Goal: Transaction & Acquisition: Purchase product/service

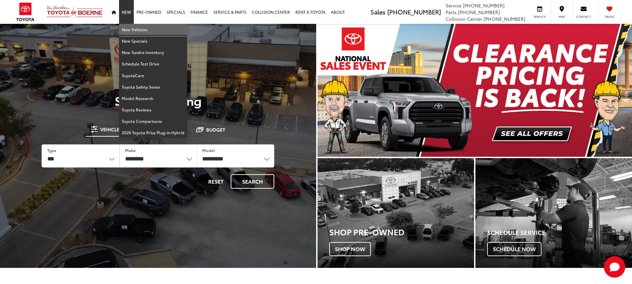
click at [129, 29] on link "New Vehicles" at bounding box center [153, 29] width 68 height 11
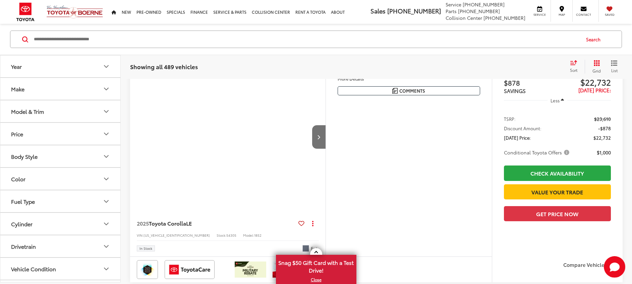
scroll to position [94, 0]
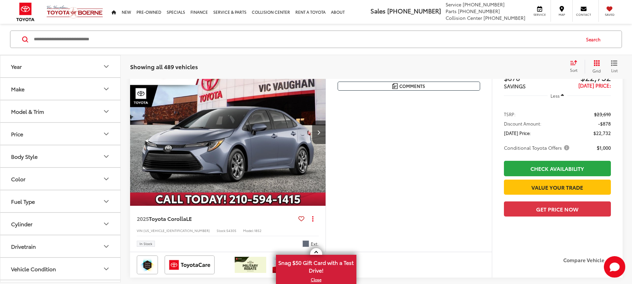
click at [104, 110] on icon "Model & Trim" at bounding box center [106, 111] width 8 height 8
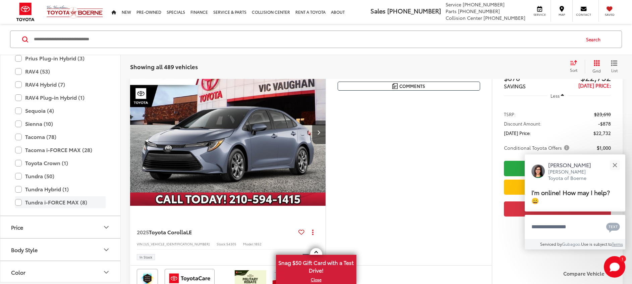
scroll to position [0, 0]
click at [18, 201] on label "Tundra i-FORCE MAX (8)" at bounding box center [60, 202] width 91 height 12
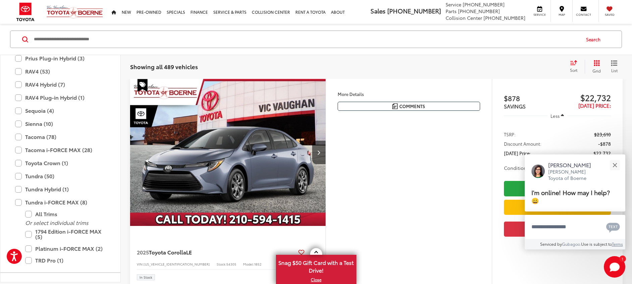
scroll to position [73, 0]
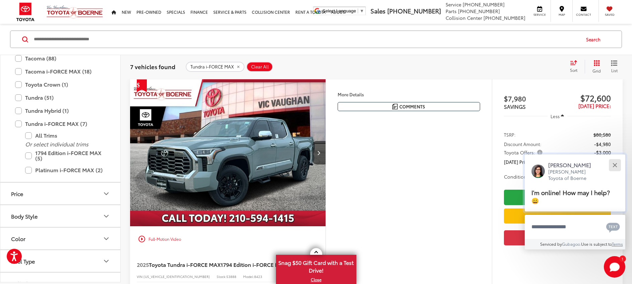
click at [617, 163] on div "Close" at bounding box center [615, 165] width 4 height 4
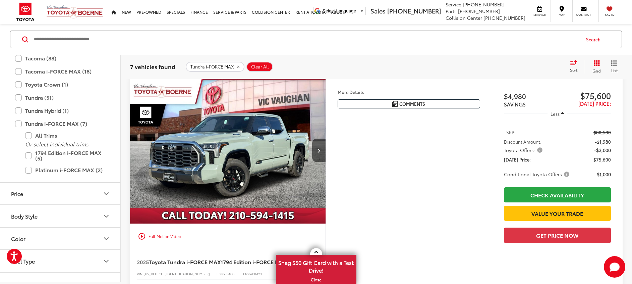
scroll to position [1583, 0]
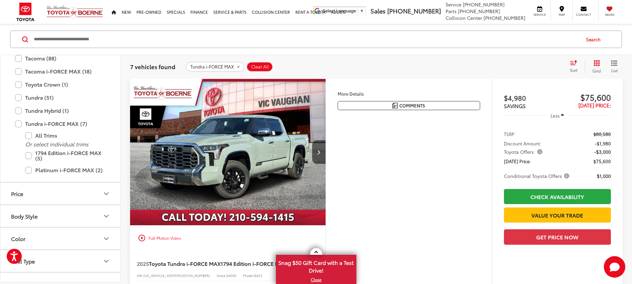
click at [231, 158] on img "2025 Toyota Tundra i-FORCE MAX 1794 Edition i-FORCE MAX 0" at bounding box center [228, 151] width 197 height 147
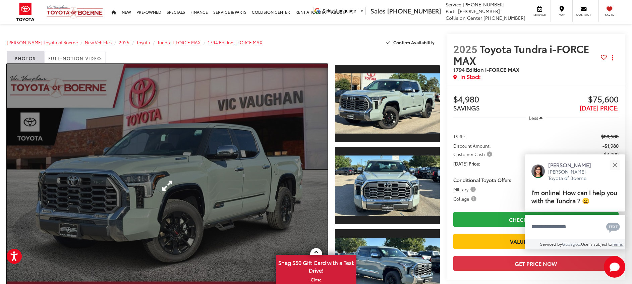
click at [252, 181] on link "Expand Photo 0" at bounding box center [167, 185] width 321 height 243
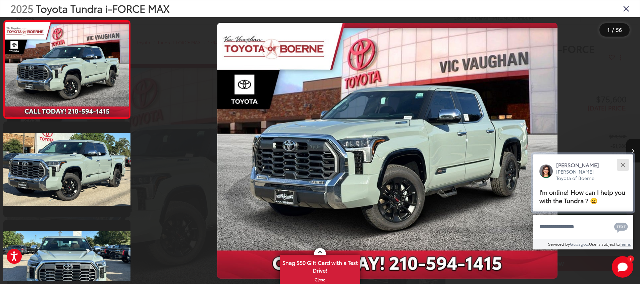
click at [625, 163] on div "Close" at bounding box center [623, 165] width 4 height 4
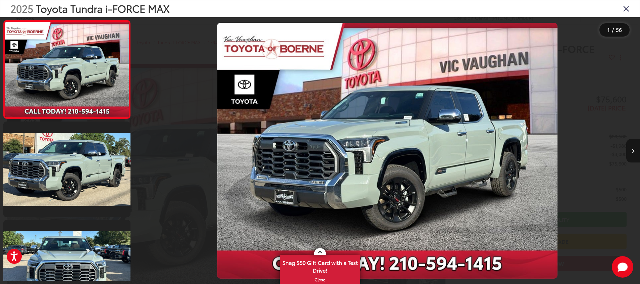
click at [632, 147] on button "Next image" at bounding box center [632, 150] width 13 height 23
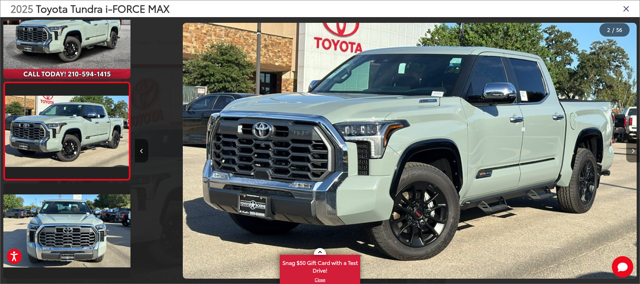
scroll to position [0, 505]
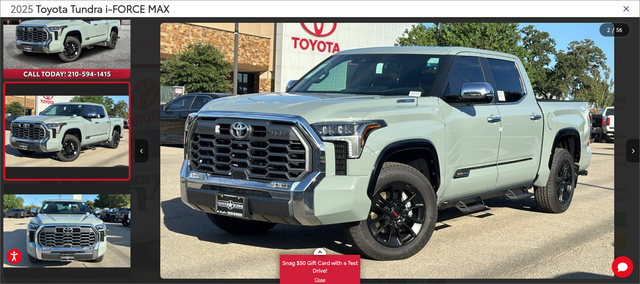
click at [632, 147] on button "Next image" at bounding box center [632, 150] width 13 height 23
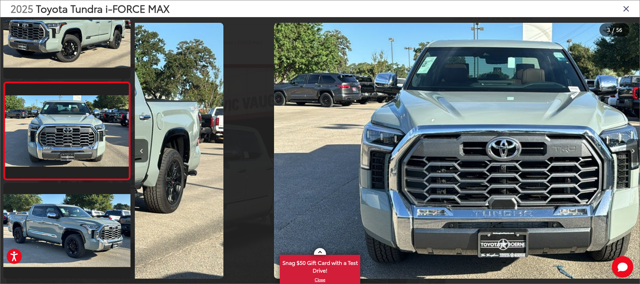
scroll to position [0, 1010]
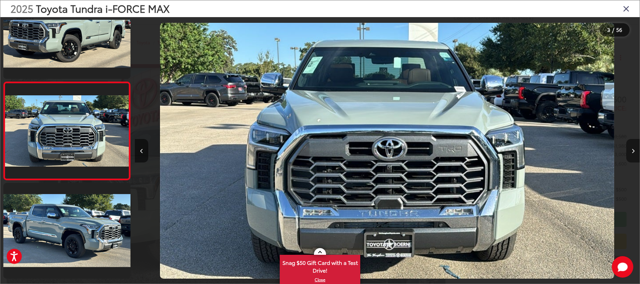
click at [632, 147] on button "Next image" at bounding box center [632, 150] width 13 height 23
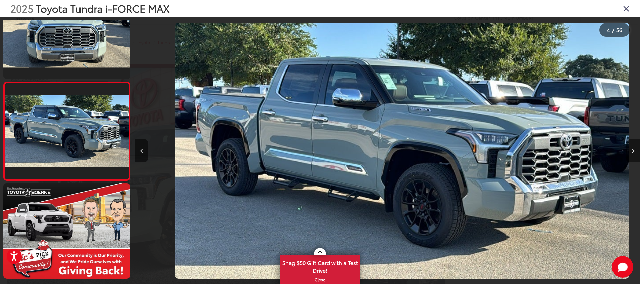
scroll to position [0, 1514]
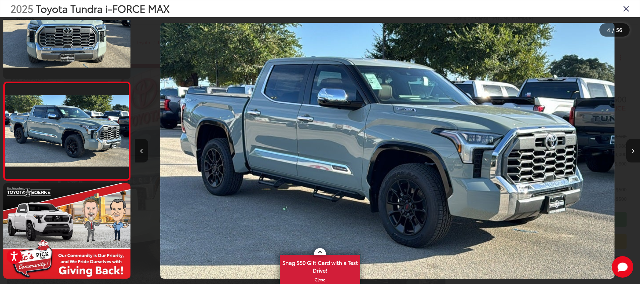
click at [632, 147] on button "Next image" at bounding box center [632, 150] width 13 height 23
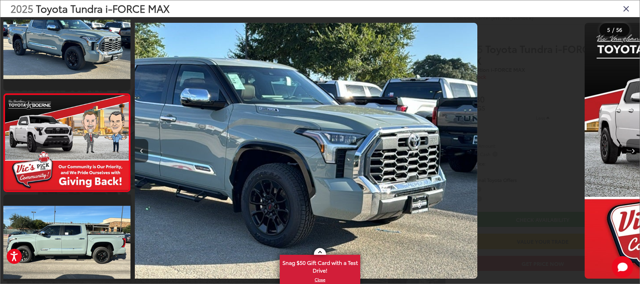
scroll to position [331, 0]
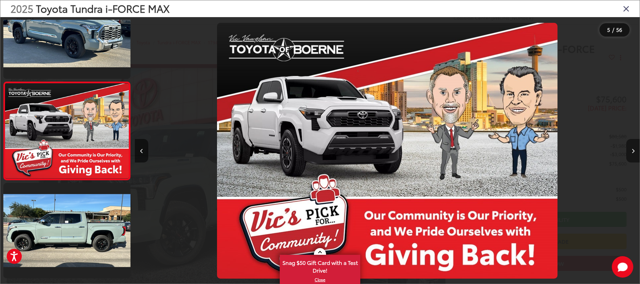
click at [632, 147] on button "Next image" at bounding box center [632, 150] width 13 height 23
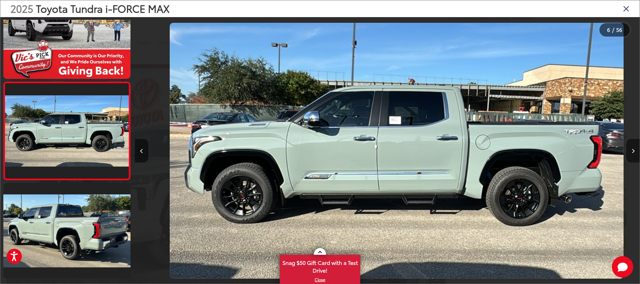
scroll to position [0, 2524]
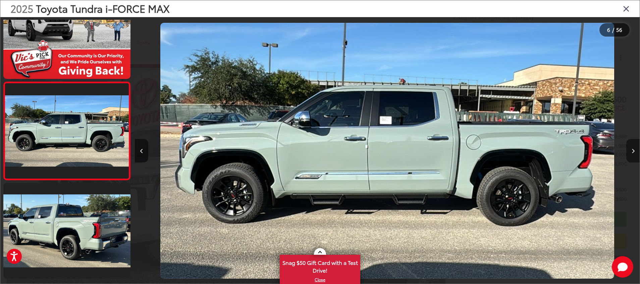
click at [632, 147] on button "Next image" at bounding box center [632, 150] width 13 height 23
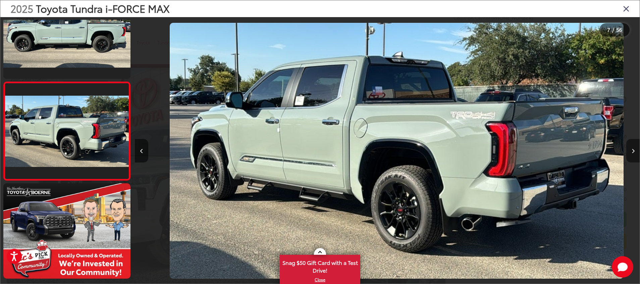
scroll to position [0, 3029]
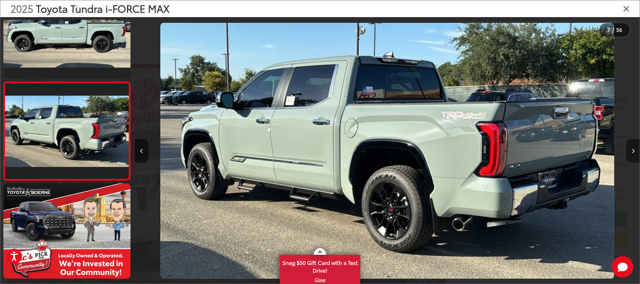
click at [632, 150] on icon "Next image" at bounding box center [633, 151] width 3 height 5
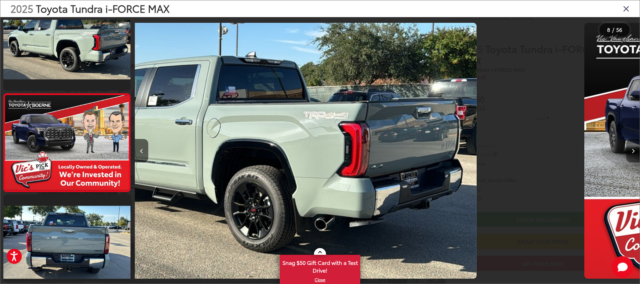
scroll to position [625, 0]
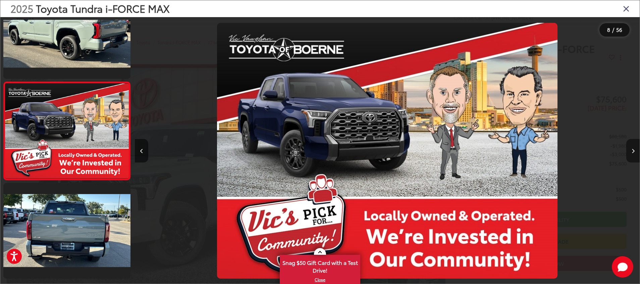
click at [632, 150] on icon "Next image" at bounding box center [633, 151] width 3 height 5
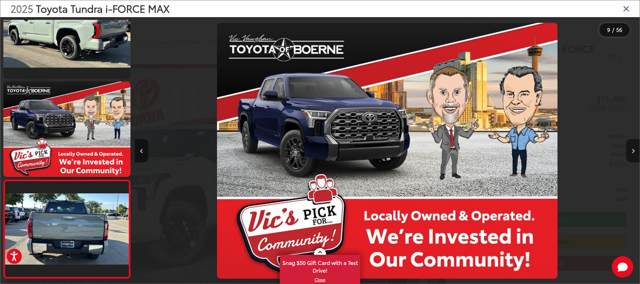
scroll to position [0, 0]
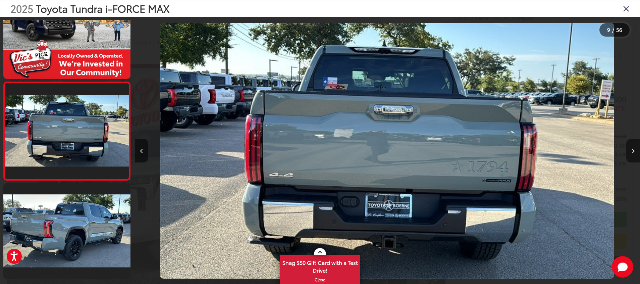
click at [632, 150] on icon "Next image" at bounding box center [633, 151] width 3 height 5
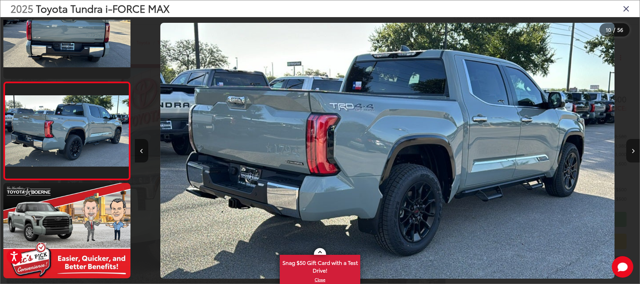
click at [632, 150] on icon "Next image" at bounding box center [633, 151] width 3 height 5
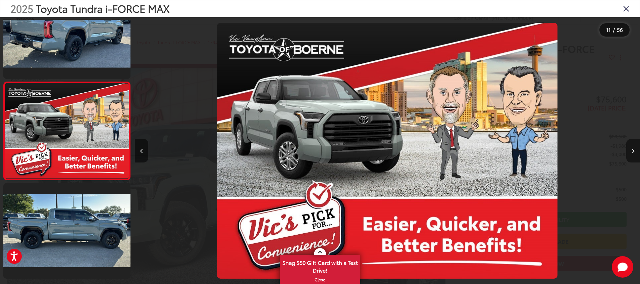
click at [632, 150] on icon "Next image" at bounding box center [633, 151] width 3 height 5
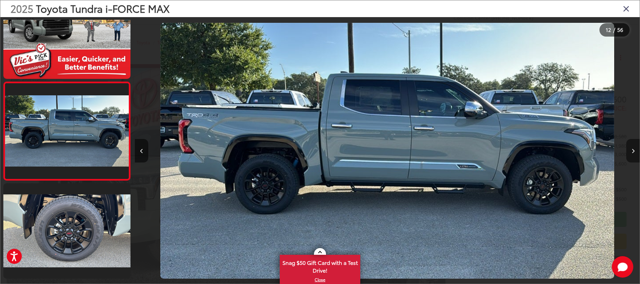
click at [632, 150] on icon "Next image" at bounding box center [633, 151] width 3 height 5
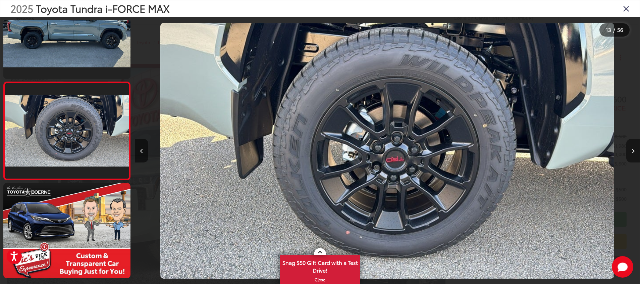
click at [632, 149] on icon "Next image" at bounding box center [633, 151] width 3 height 5
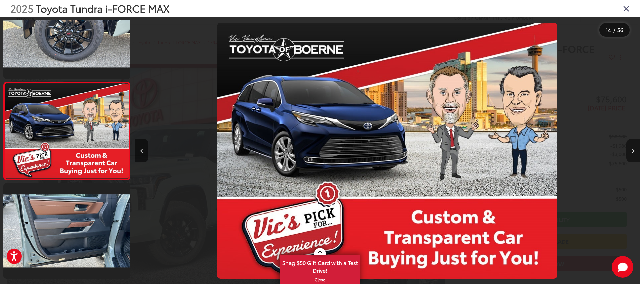
click at [632, 149] on icon "Next image" at bounding box center [633, 151] width 3 height 5
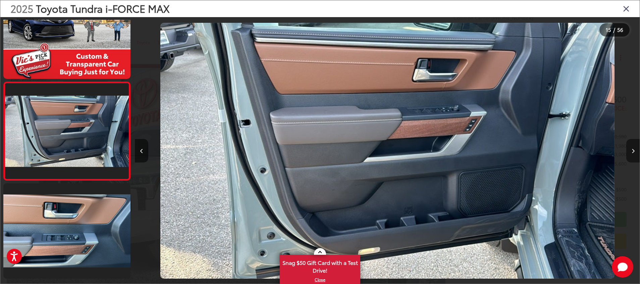
click at [632, 149] on icon "Next image" at bounding box center [633, 151] width 3 height 5
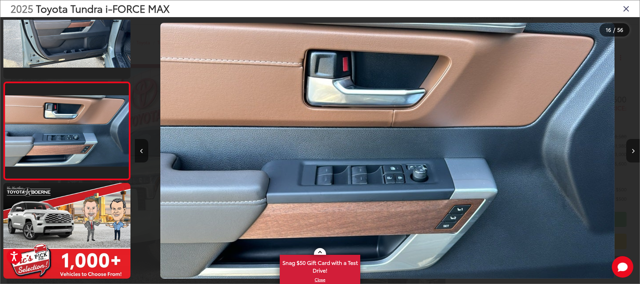
click at [632, 149] on icon "Next image" at bounding box center [633, 151] width 3 height 5
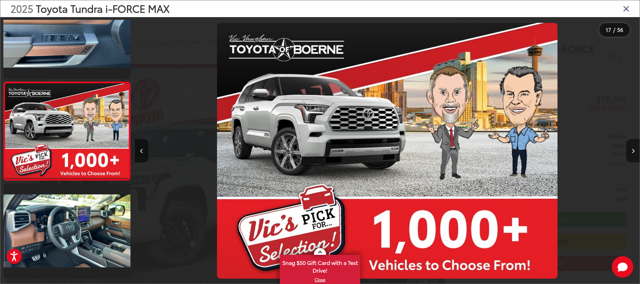
click at [632, 149] on icon "Next image" at bounding box center [633, 151] width 3 height 5
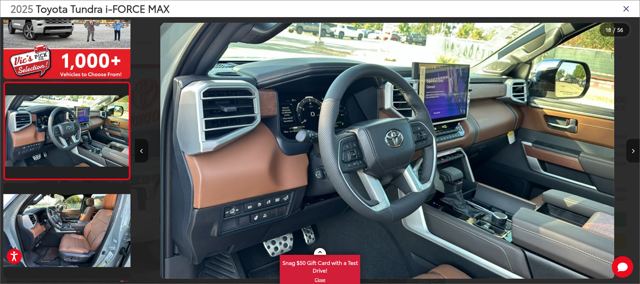
click at [632, 150] on icon "Next image" at bounding box center [633, 151] width 3 height 5
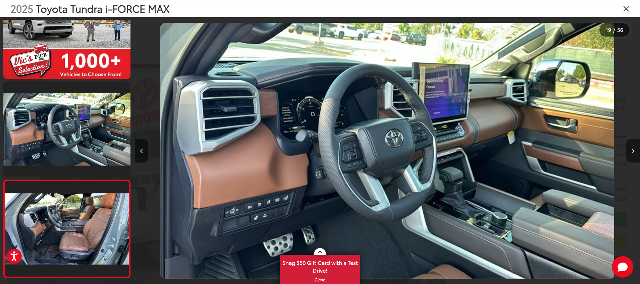
scroll to position [0, 8719]
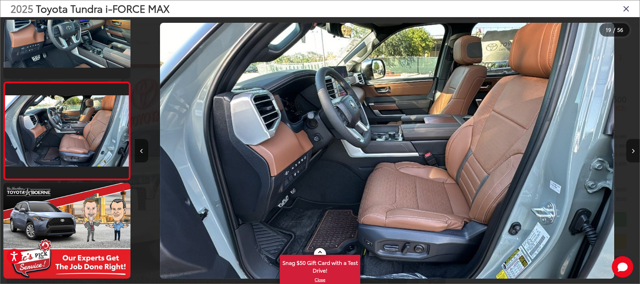
click at [632, 150] on icon "Next image" at bounding box center [633, 151] width 3 height 5
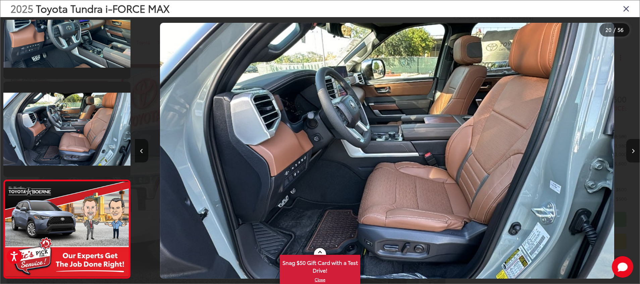
scroll to position [0, 9224]
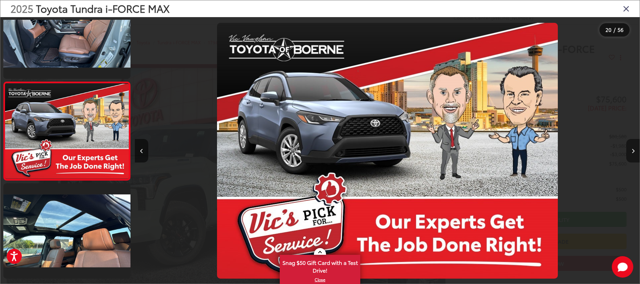
click at [632, 150] on icon "Next image" at bounding box center [633, 151] width 3 height 5
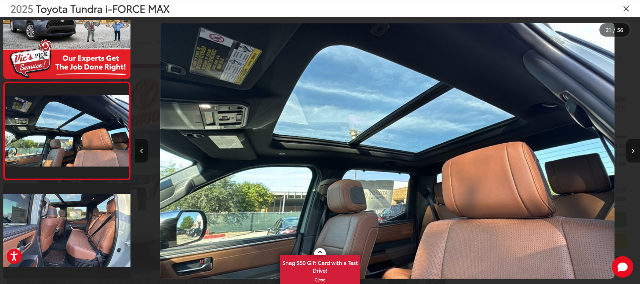
click at [632, 150] on icon "Next image" at bounding box center [633, 151] width 3 height 5
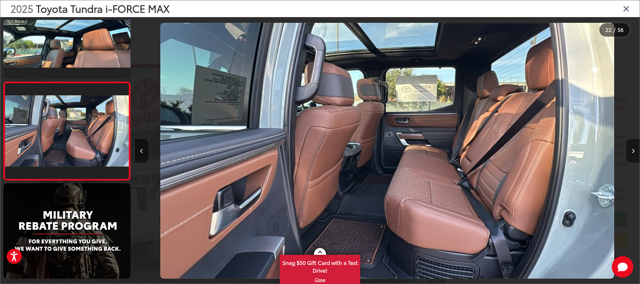
click at [632, 150] on icon "Next image" at bounding box center [633, 151] width 3 height 5
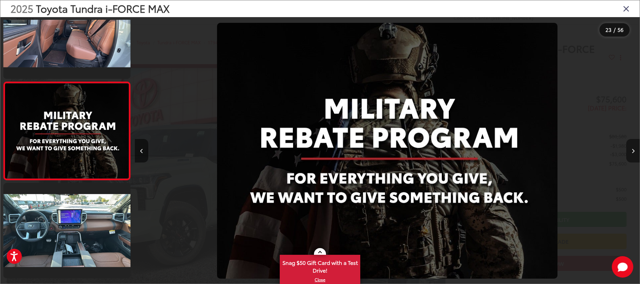
click at [632, 150] on icon "Next image" at bounding box center [633, 151] width 3 height 5
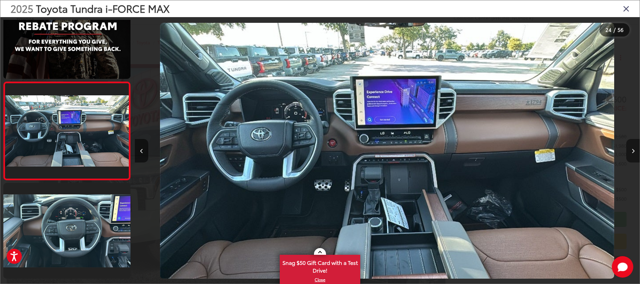
click at [632, 150] on icon "Next image" at bounding box center [633, 151] width 3 height 5
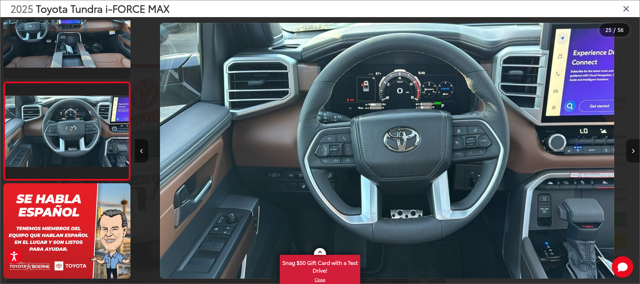
click at [632, 150] on icon "Next image" at bounding box center [633, 151] width 3 height 5
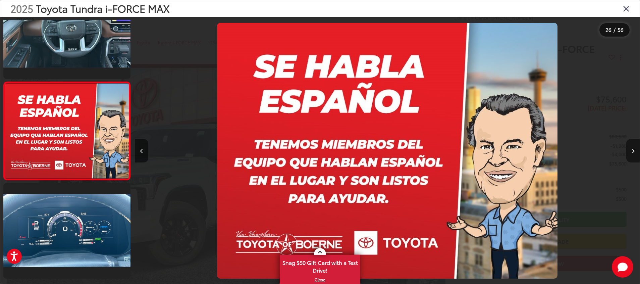
click at [632, 150] on icon "Next image" at bounding box center [633, 151] width 3 height 5
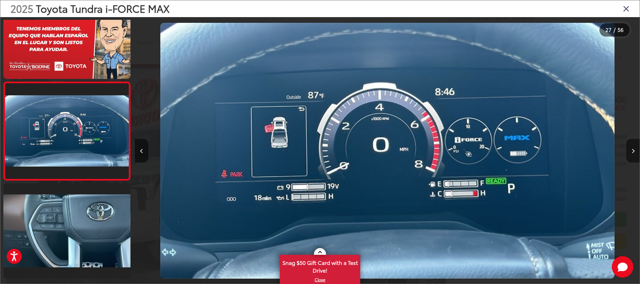
click at [632, 150] on icon "Next image" at bounding box center [633, 151] width 3 height 5
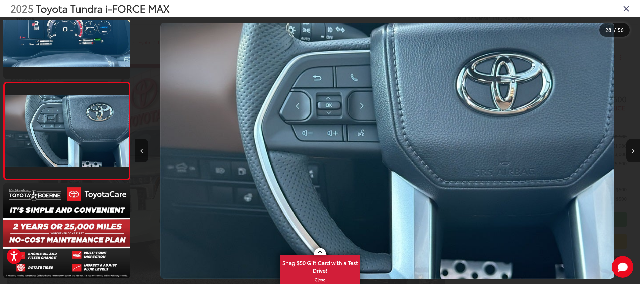
click at [632, 150] on icon "Next image" at bounding box center [633, 151] width 3 height 5
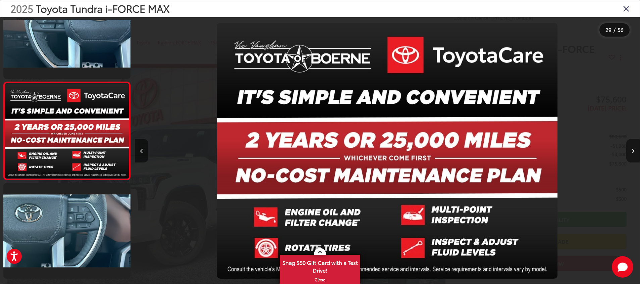
click at [632, 150] on icon "Next image" at bounding box center [633, 151] width 3 height 5
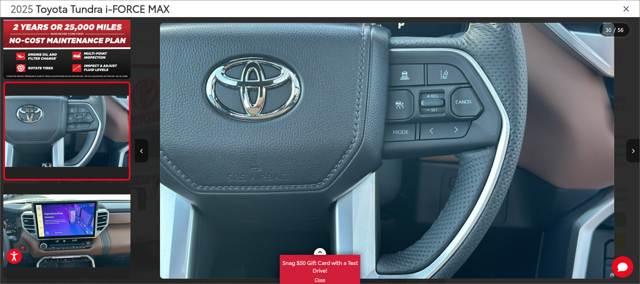
click at [632, 150] on icon "Next image" at bounding box center [633, 151] width 3 height 5
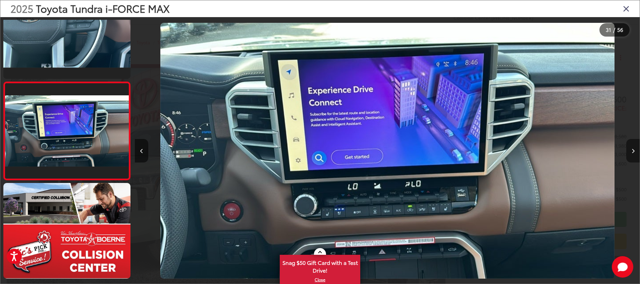
click at [632, 150] on icon "Next image" at bounding box center [633, 151] width 3 height 5
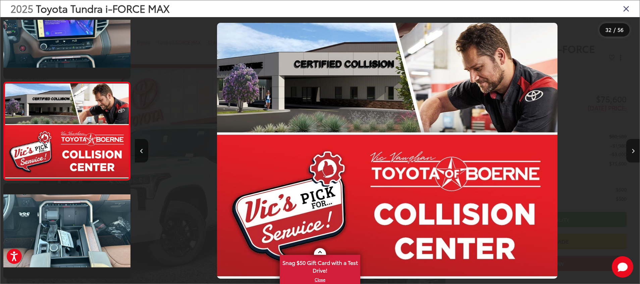
click at [632, 150] on icon "Next image" at bounding box center [633, 151] width 3 height 5
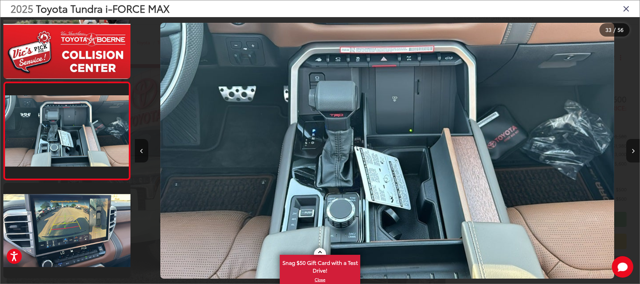
click at [632, 150] on icon "Next image" at bounding box center [633, 151] width 3 height 5
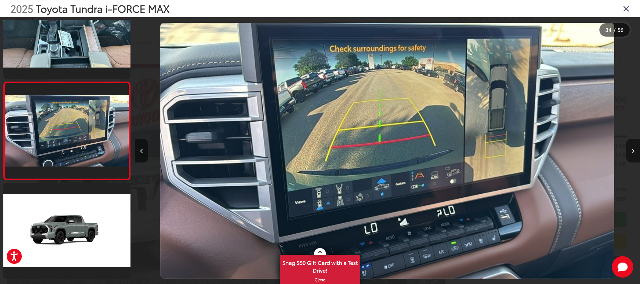
click at [632, 150] on icon "Next image" at bounding box center [633, 151] width 3 height 5
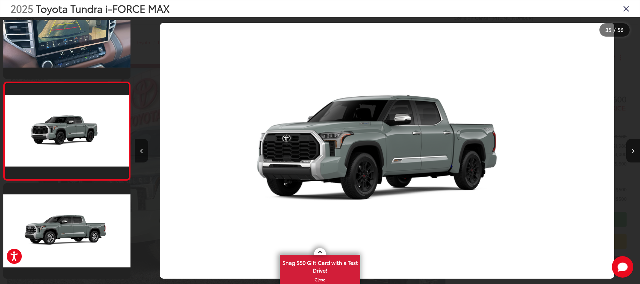
click at [627, 5] on icon "Close gallery" at bounding box center [626, 8] width 7 height 9
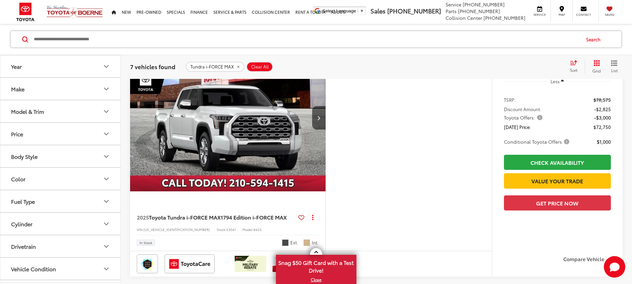
scroll to position [375, 0]
